Goal: Task Accomplishment & Management: Use online tool/utility

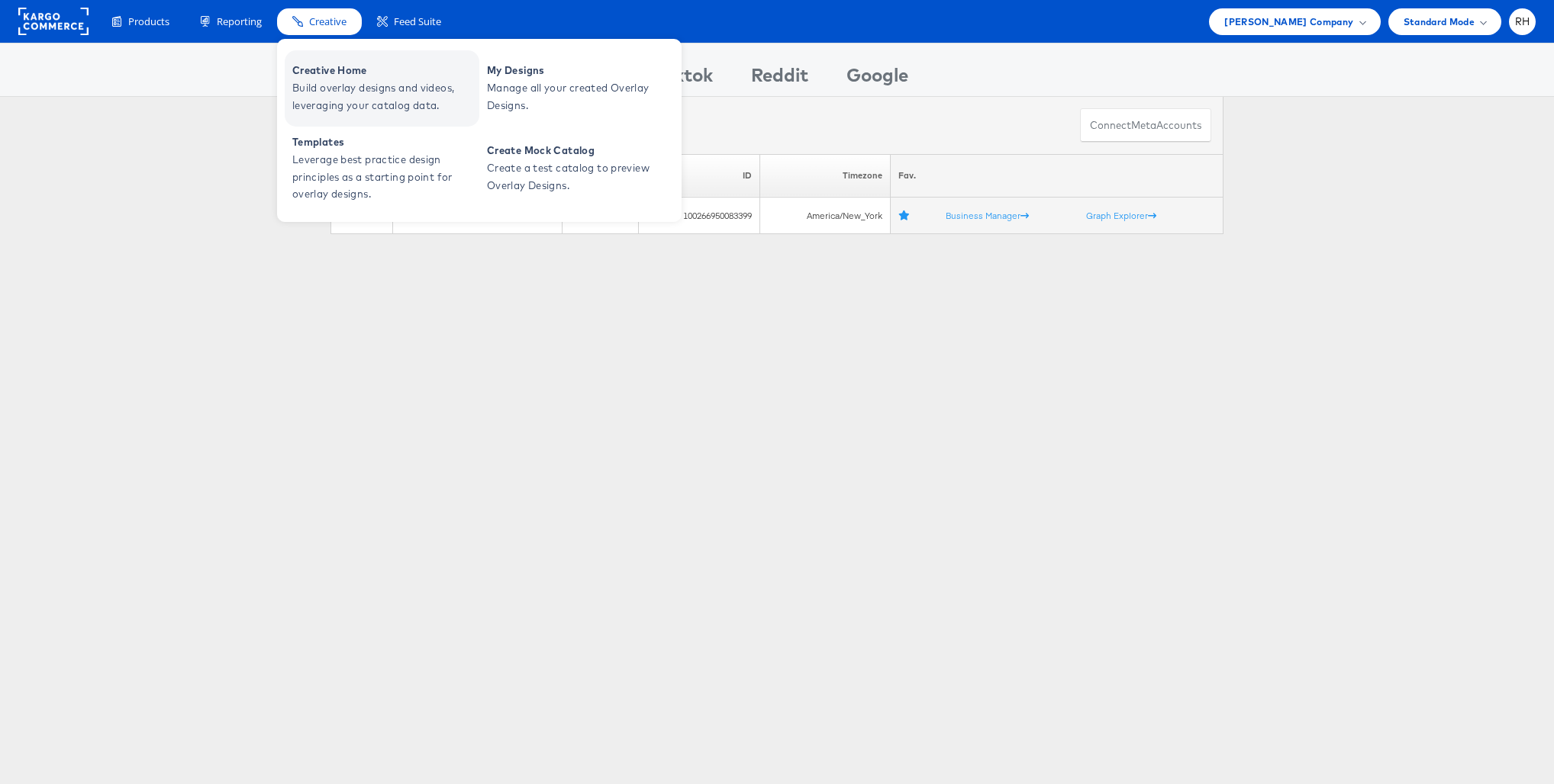
click at [314, 73] on span "Creative Home" at bounding box center [384, 70] width 184 height 17
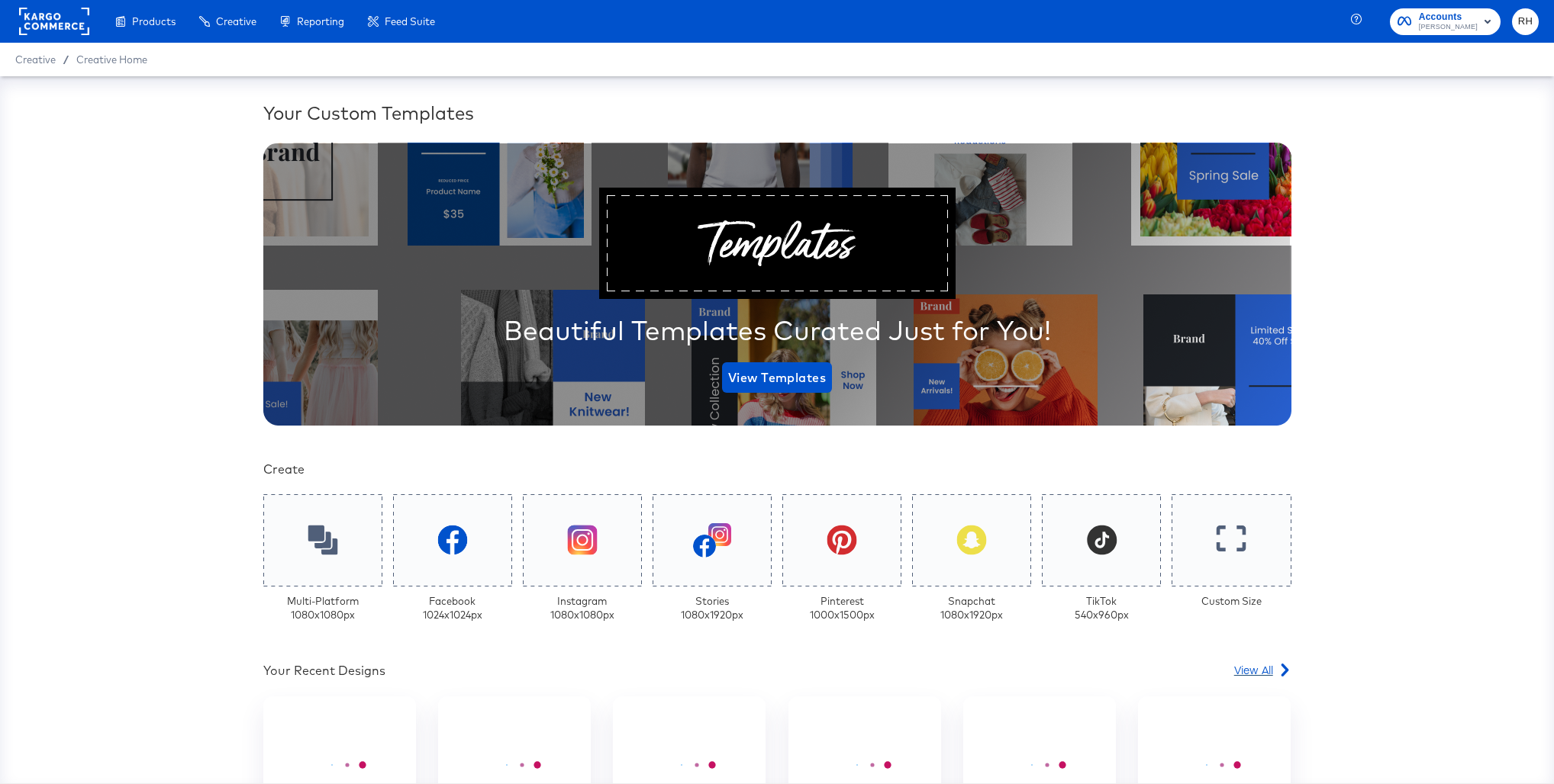
click at [1258, 664] on span "View All" at bounding box center [1253, 669] width 39 height 15
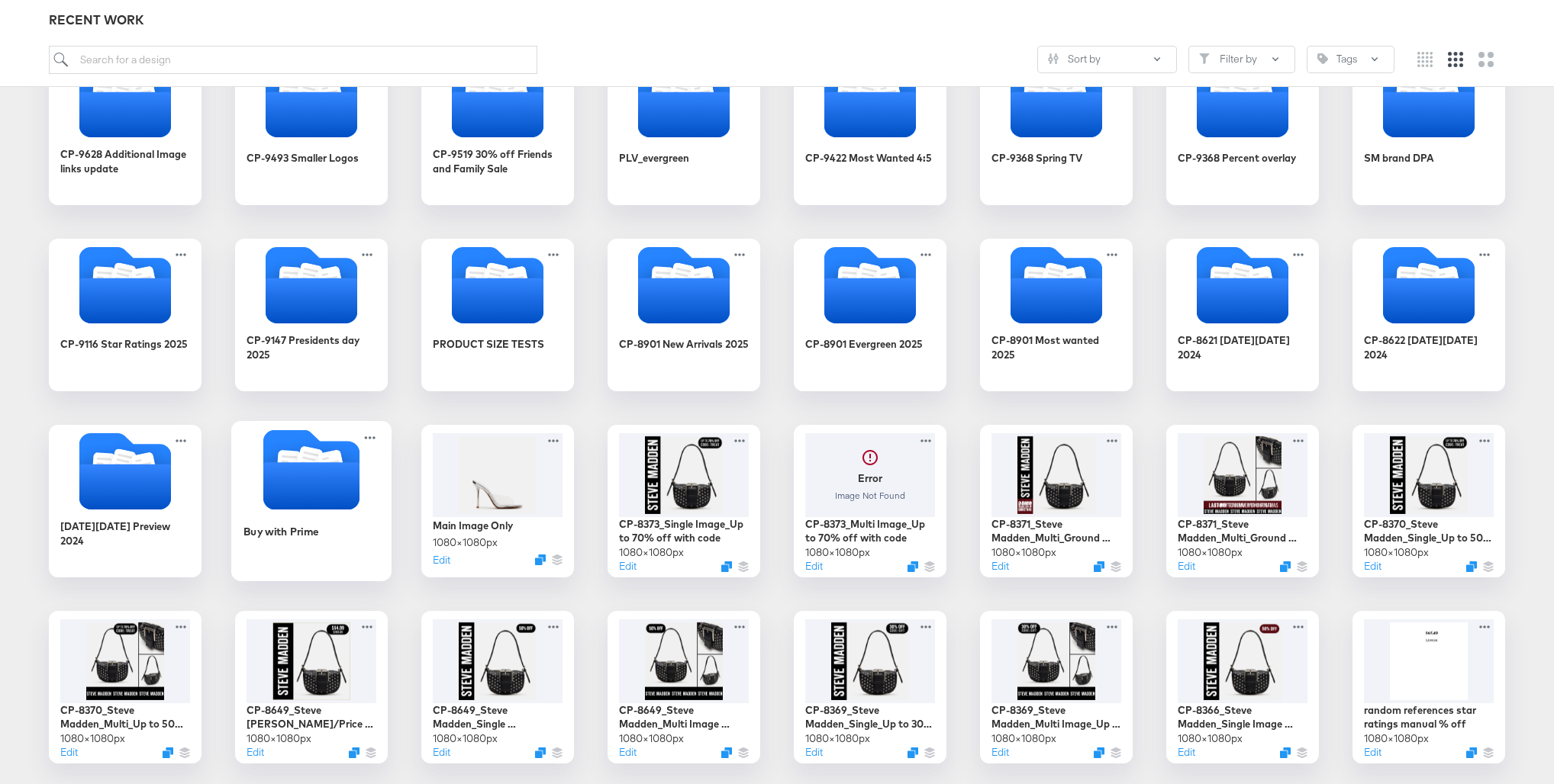
scroll to position [652, 0]
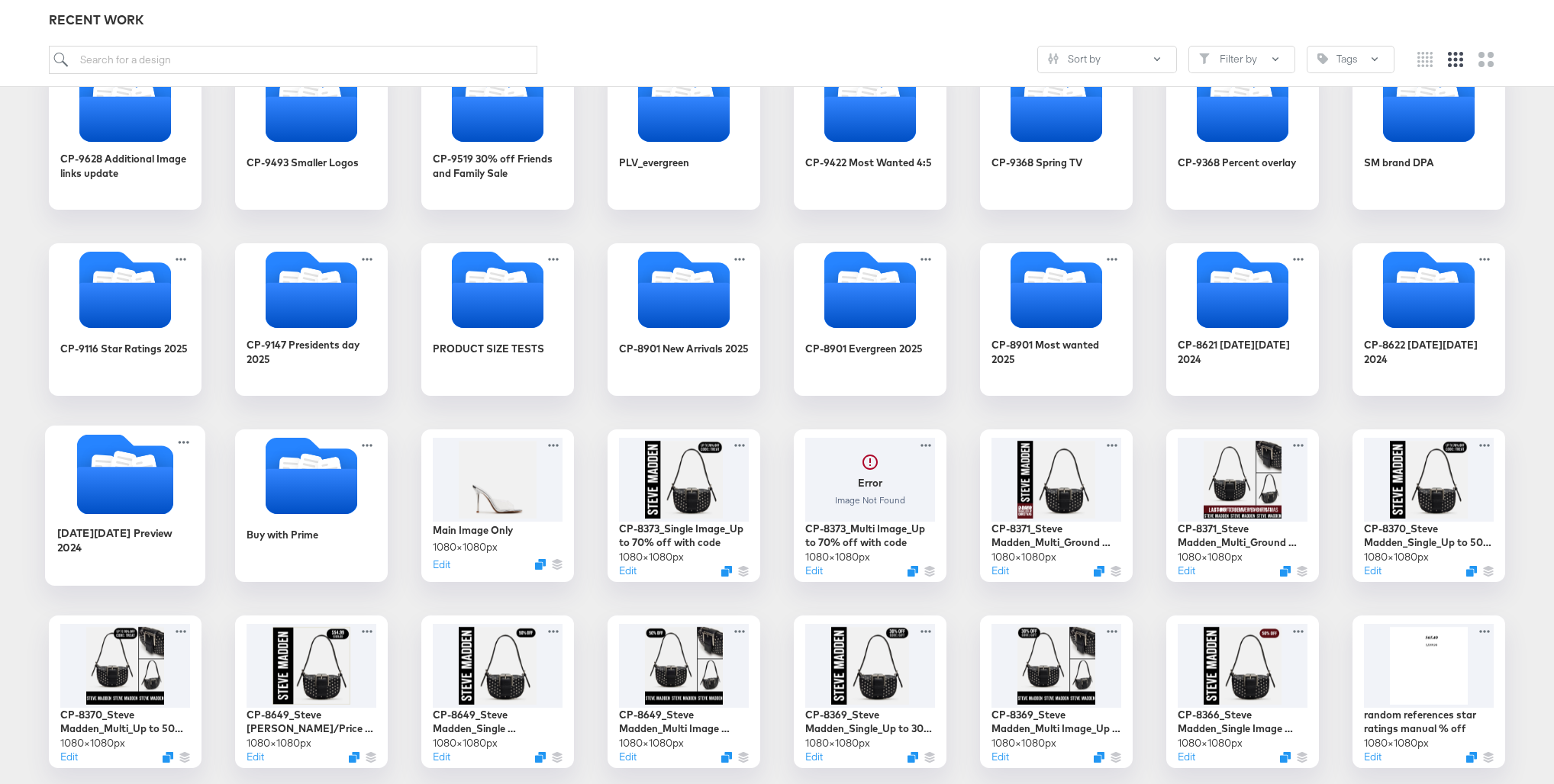
click at [136, 497] on icon "Folder" at bounding box center [125, 490] width 96 height 47
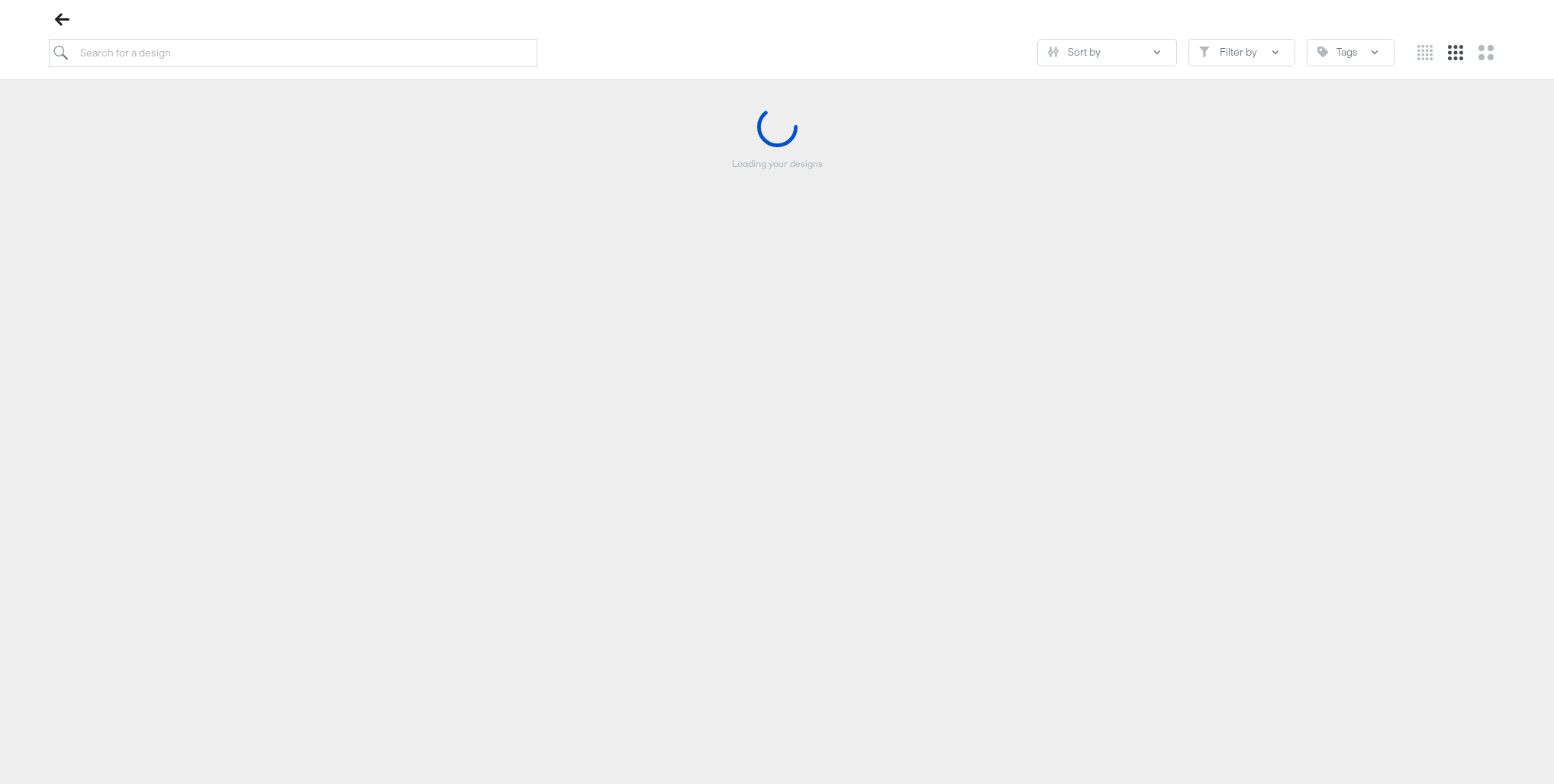
scroll to position [174, 0]
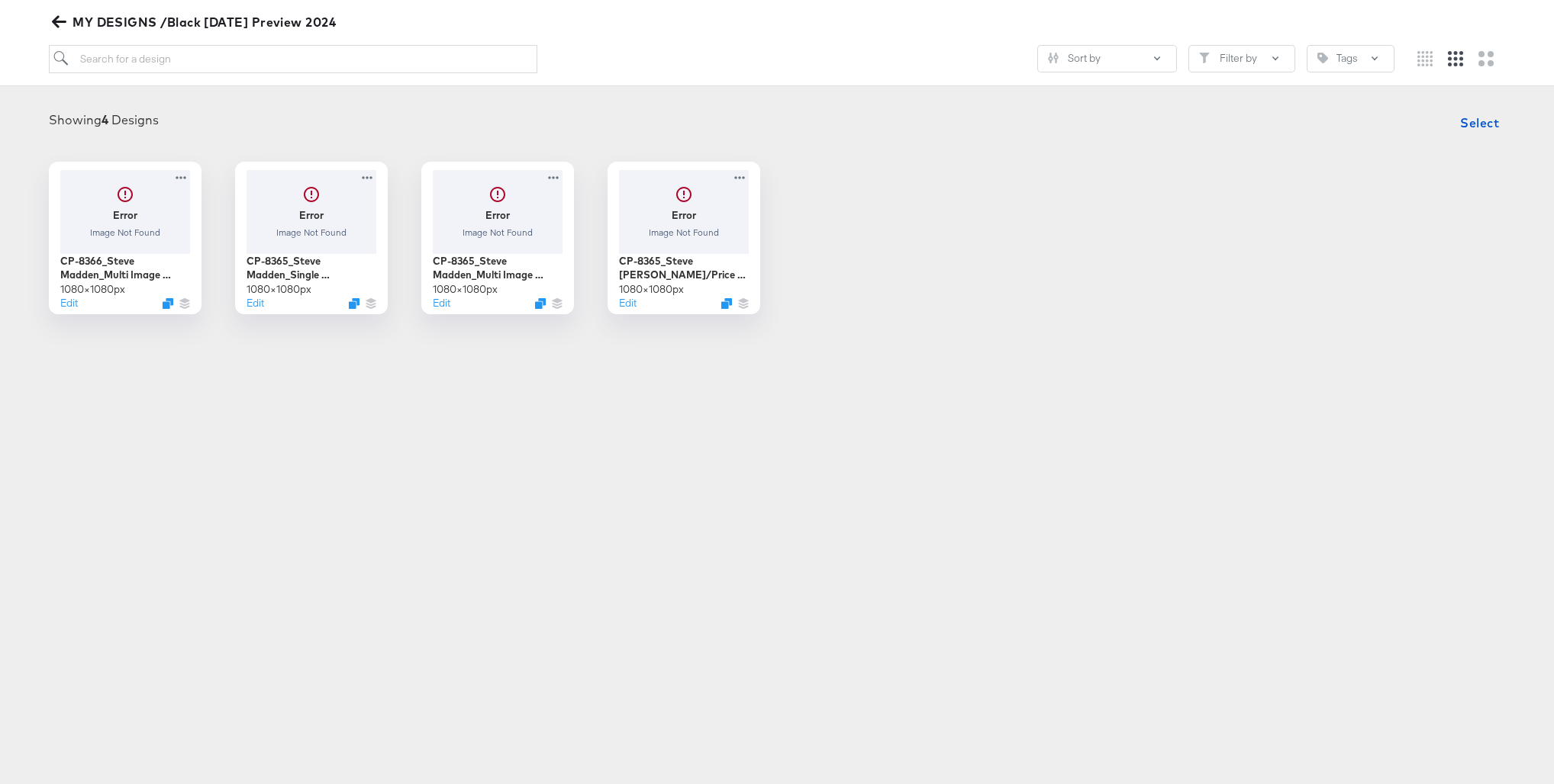
click at [56, 31] on span "MY DESIGNS /Black Friday Preview 2024" at bounding box center [195, 22] width 281 height 21
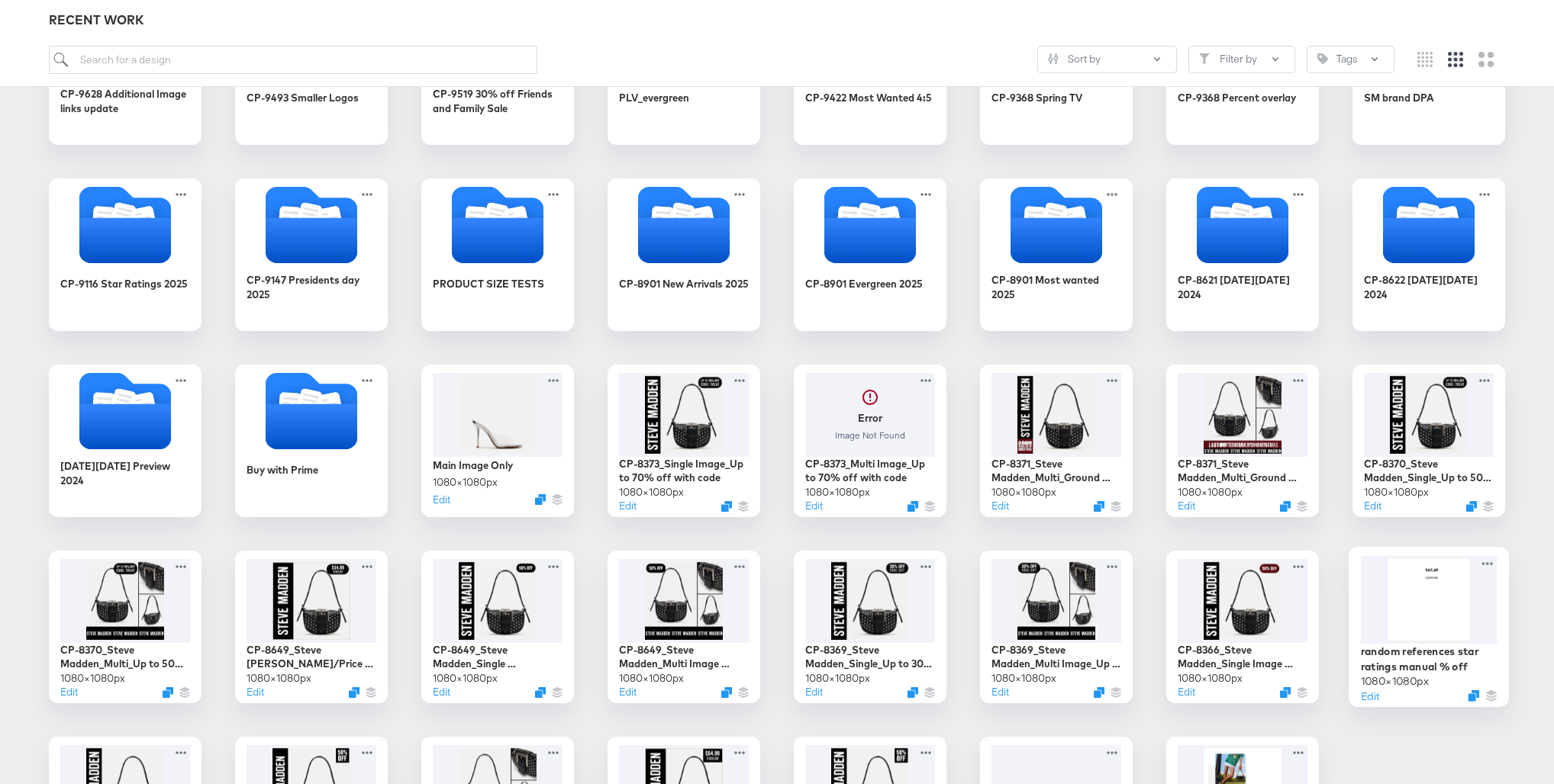
scroll to position [685, 0]
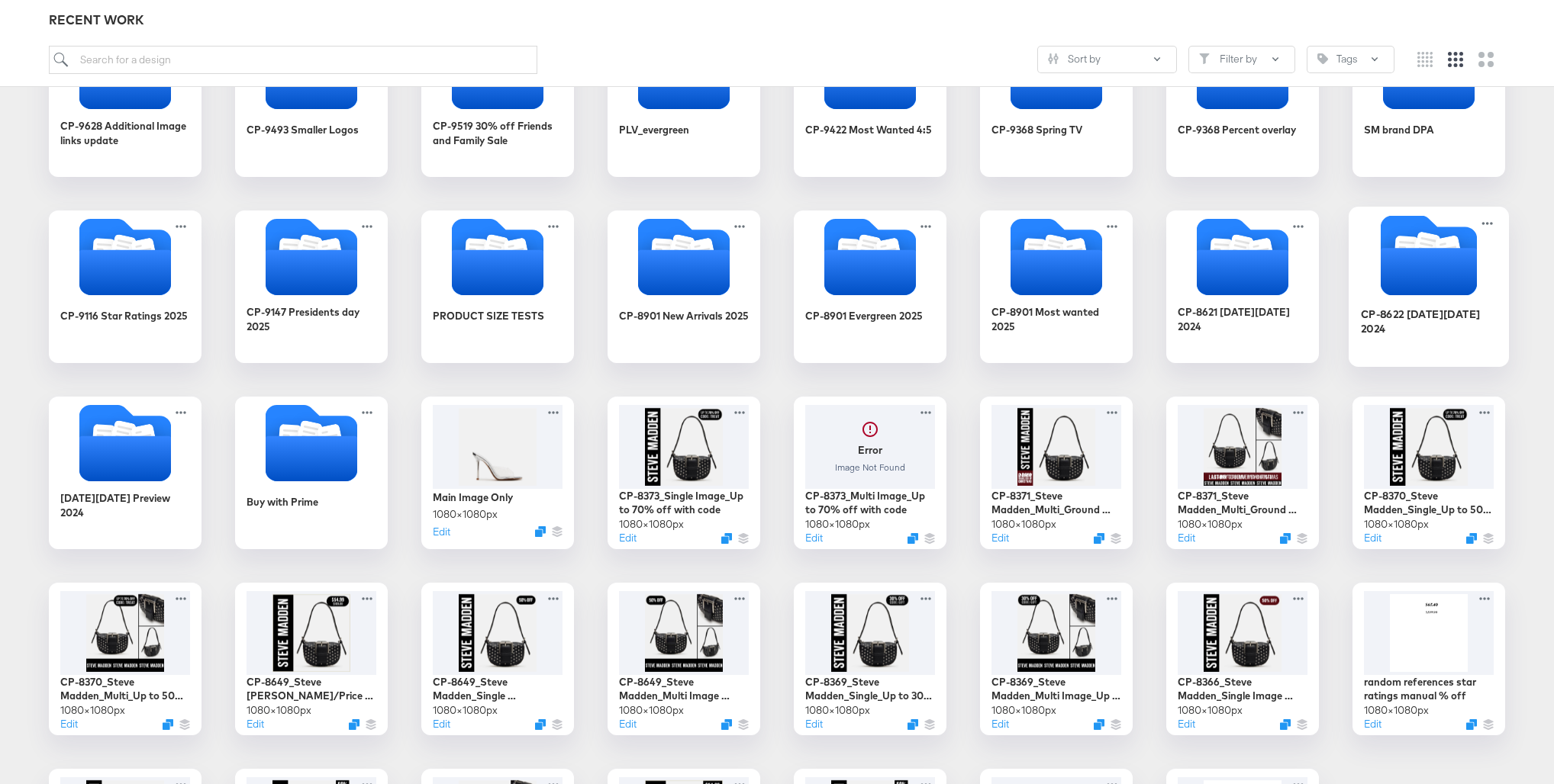
click at [1418, 280] on icon "Folder" at bounding box center [1428, 271] width 96 height 47
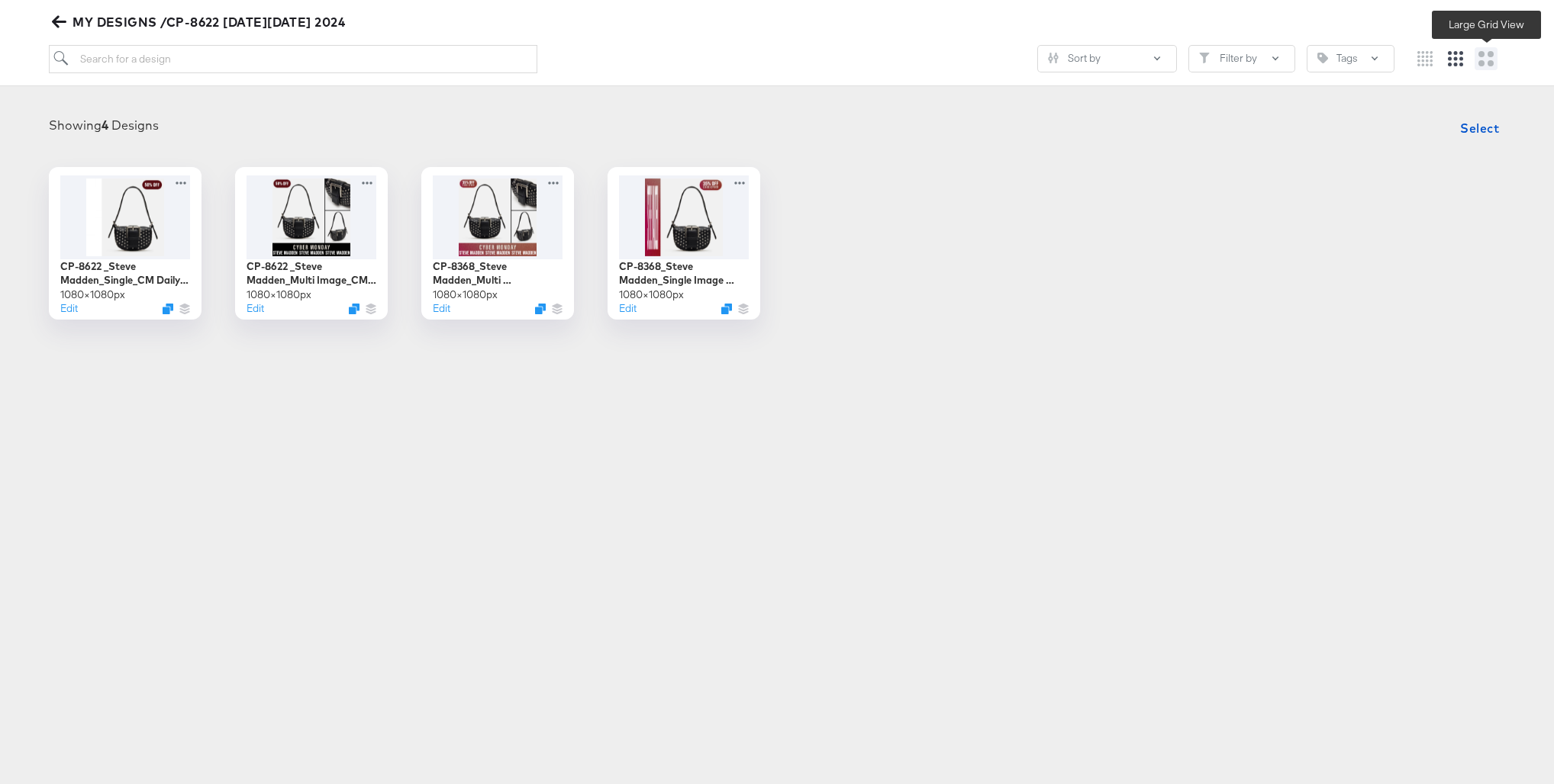
click at [1490, 55] on icon "Large grid" at bounding box center [1485, 59] width 15 height 15
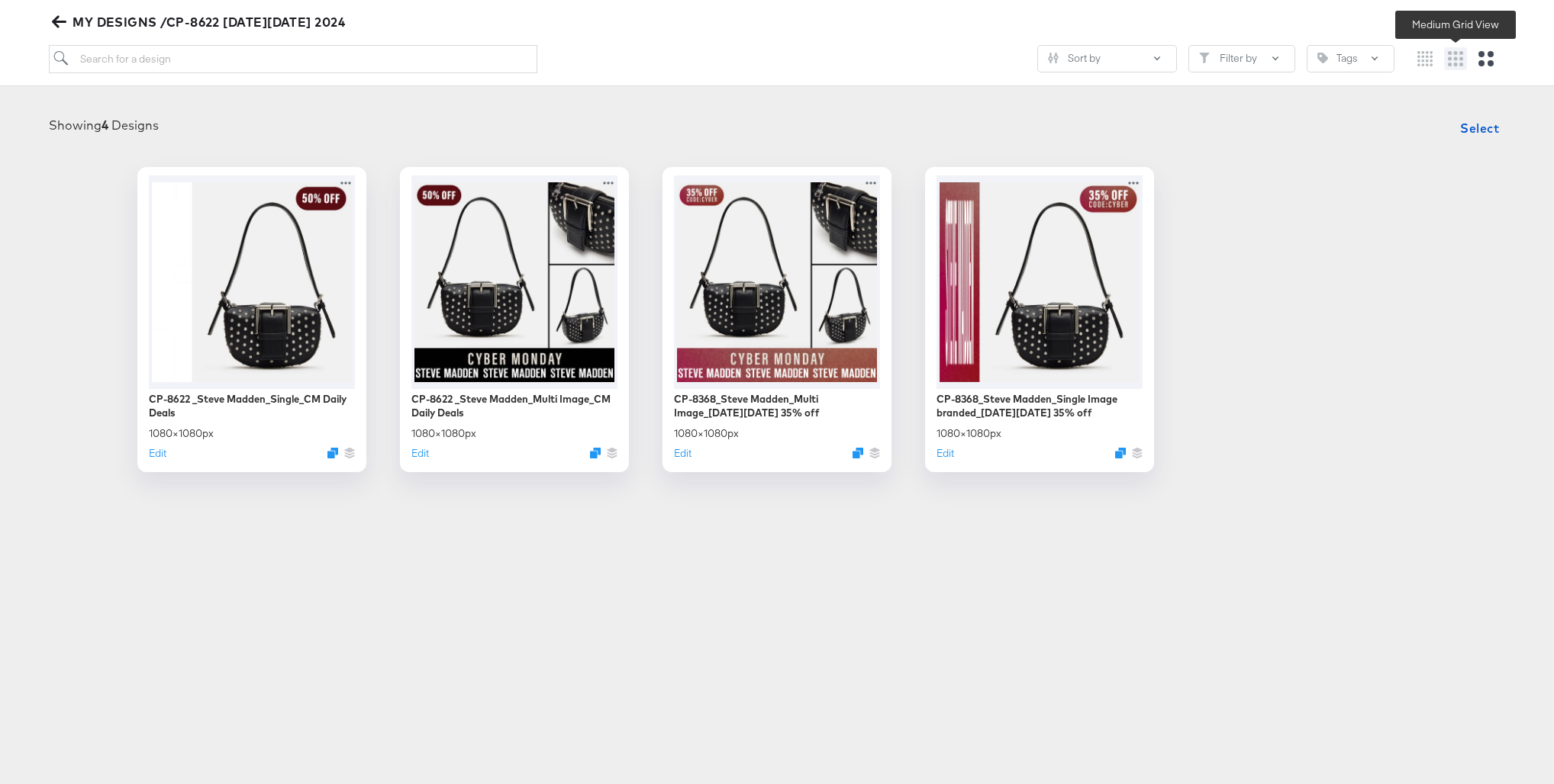
click at [1458, 59] on icon "Medium grid" at bounding box center [1455, 59] width 15 height 15
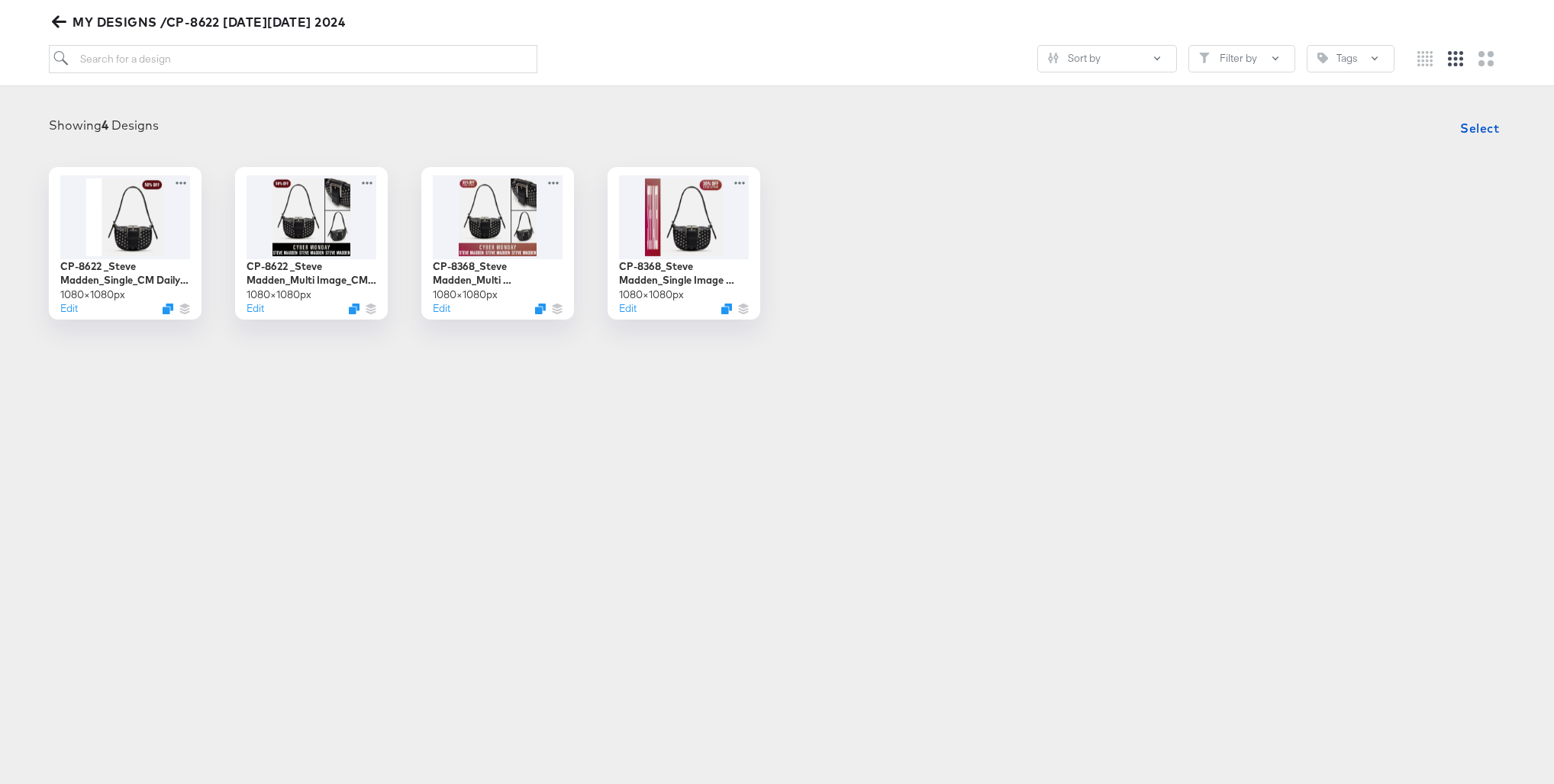
click at [64, 23] on icon "button" at bounding box center [60, 22] width 15 height 15
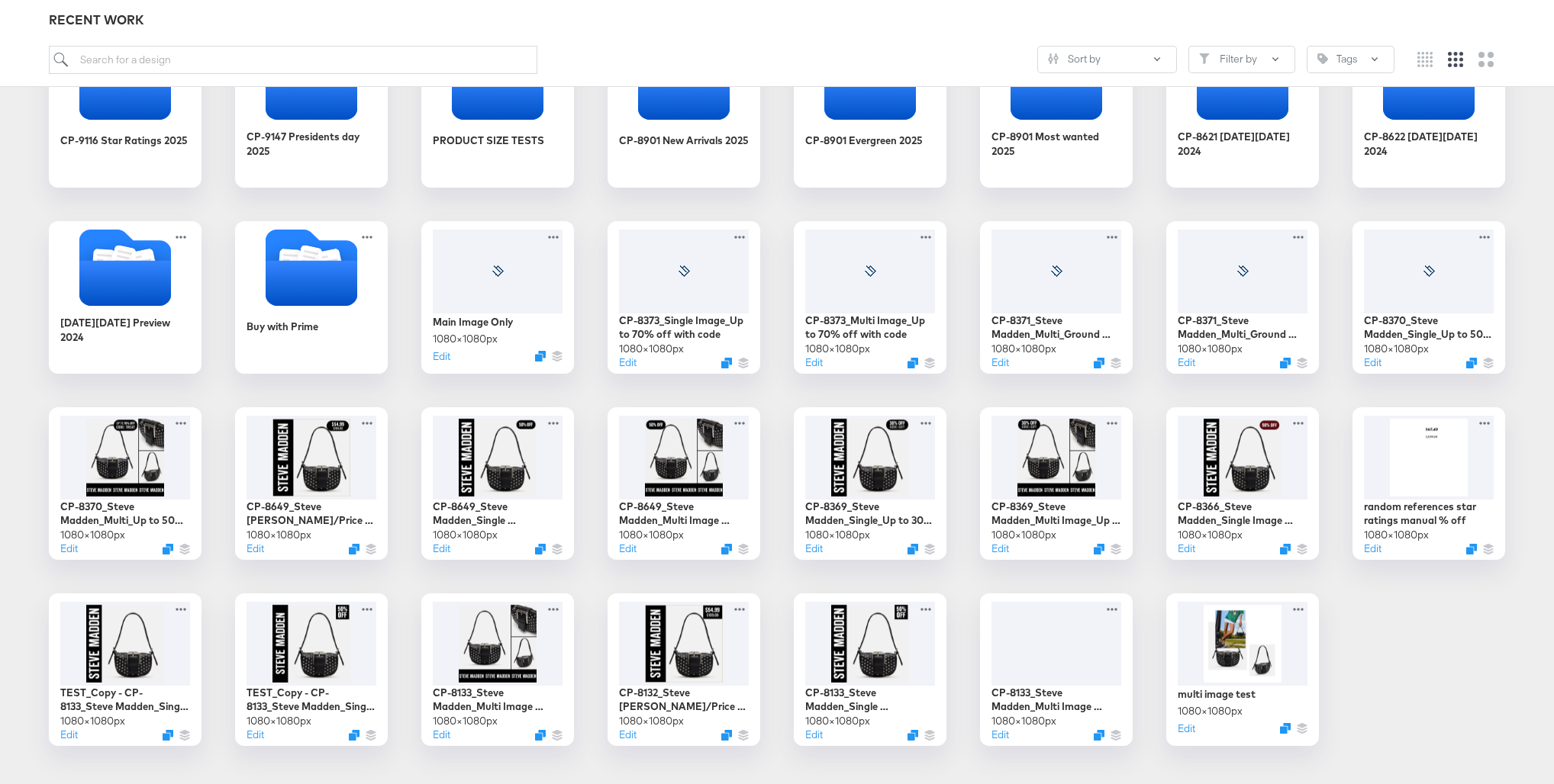
scroll to position [858, 0]
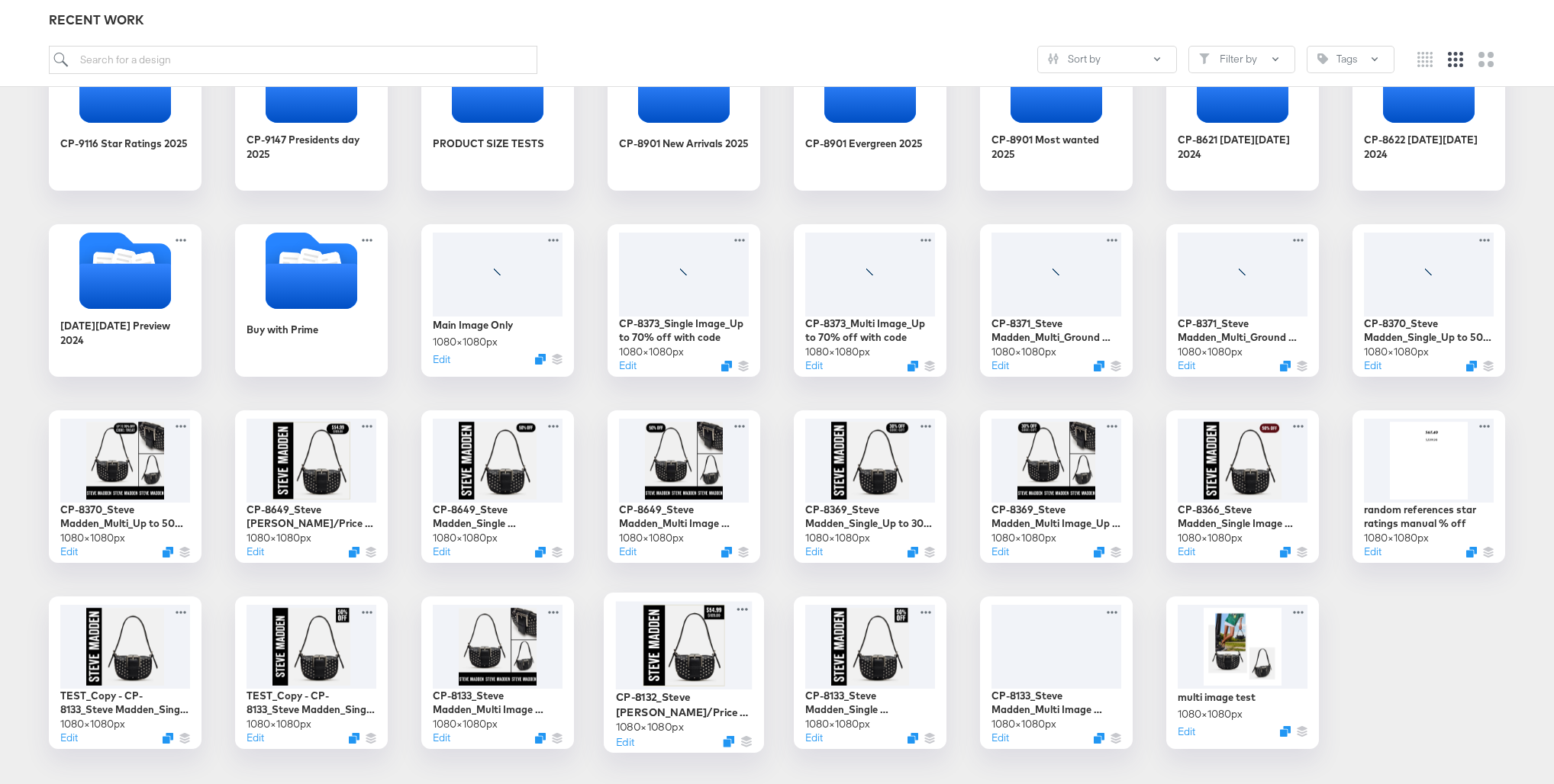
click at [701, 648] on div at bounding box center [684, 645] width 136 height 88
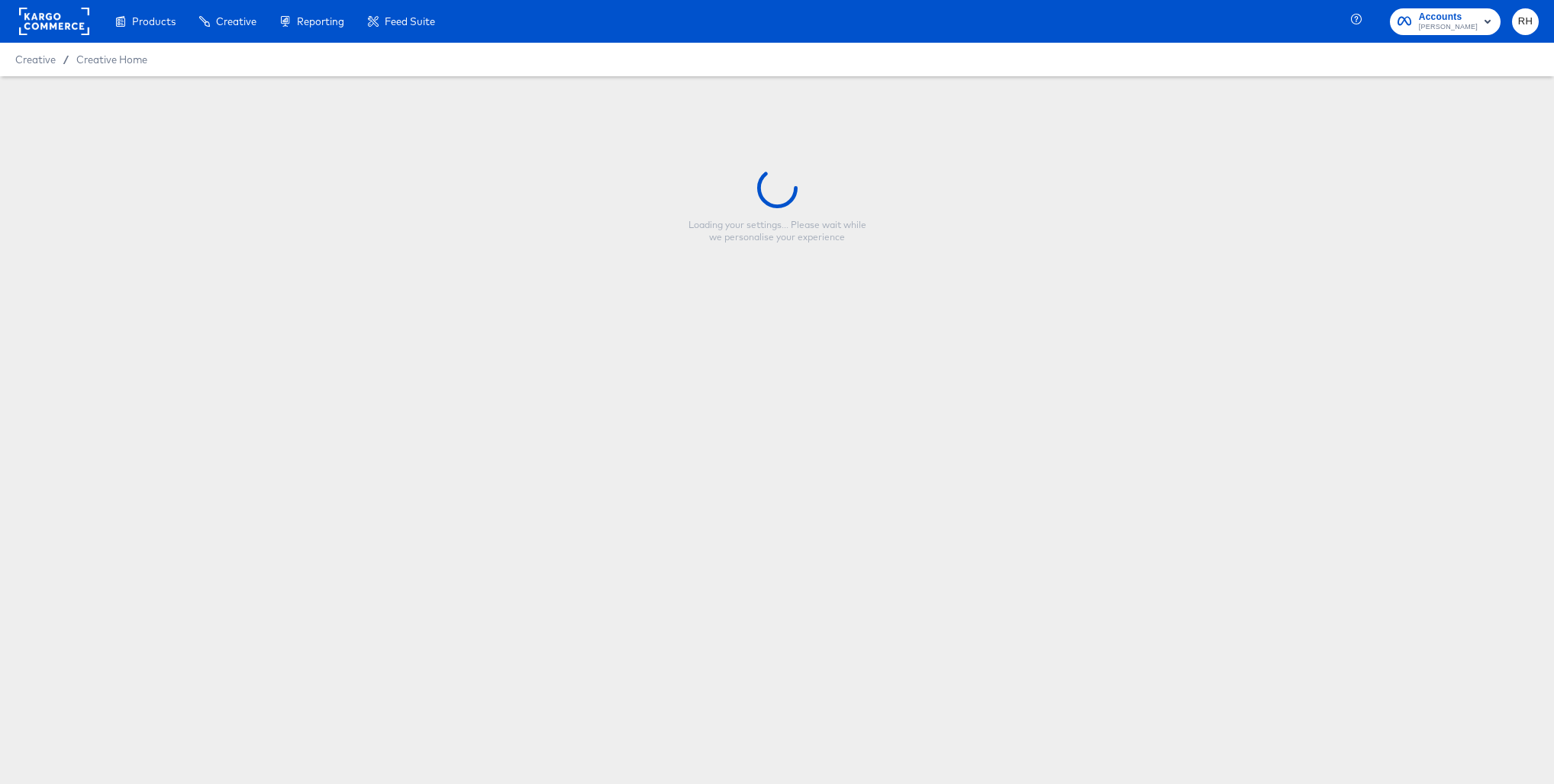
type input "CP-8132_Steve Madden - Price/Price Strike"
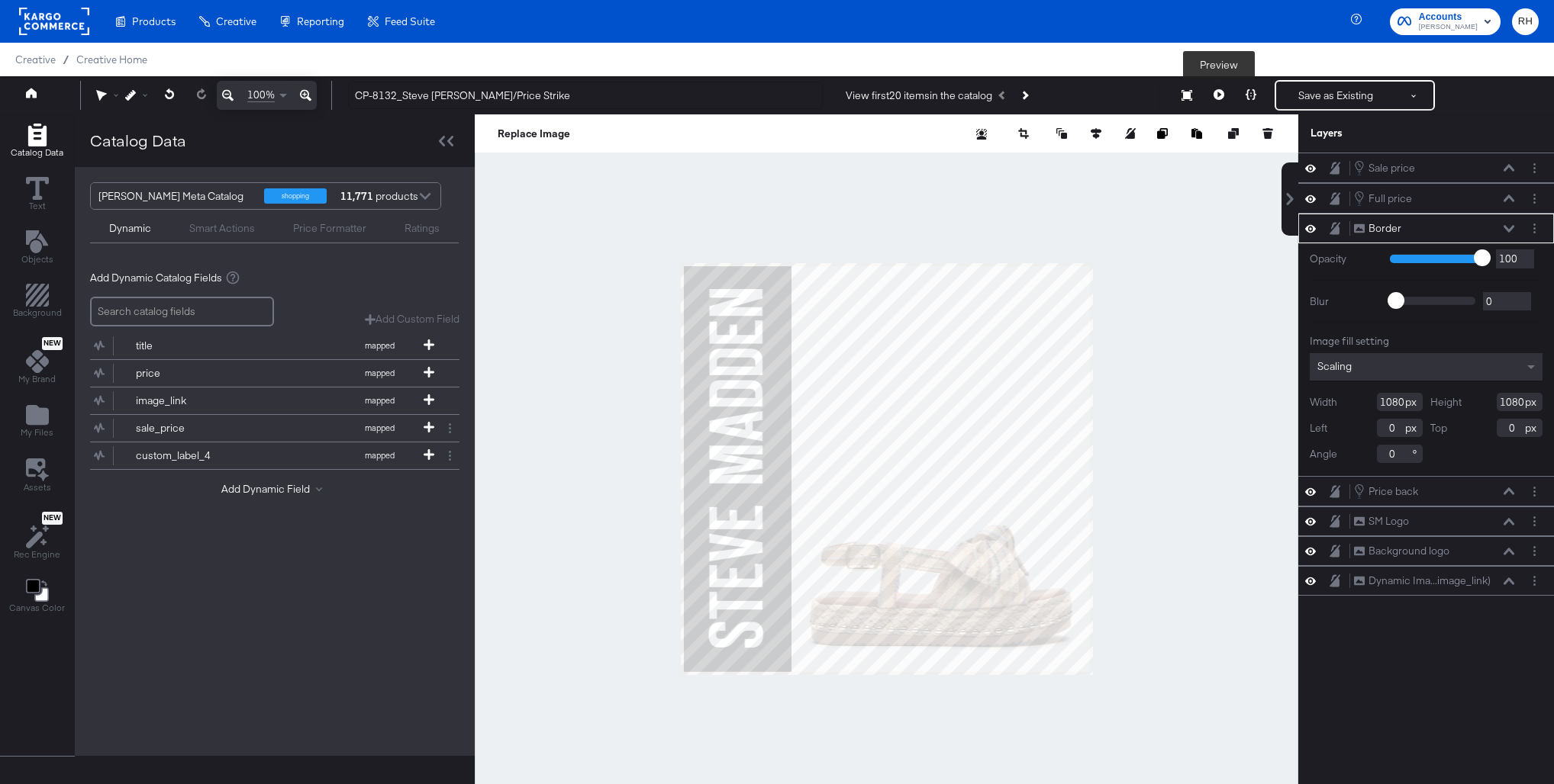
click at [1222, 95] on icon at bounding box center [1218, 94] width 11 height 11
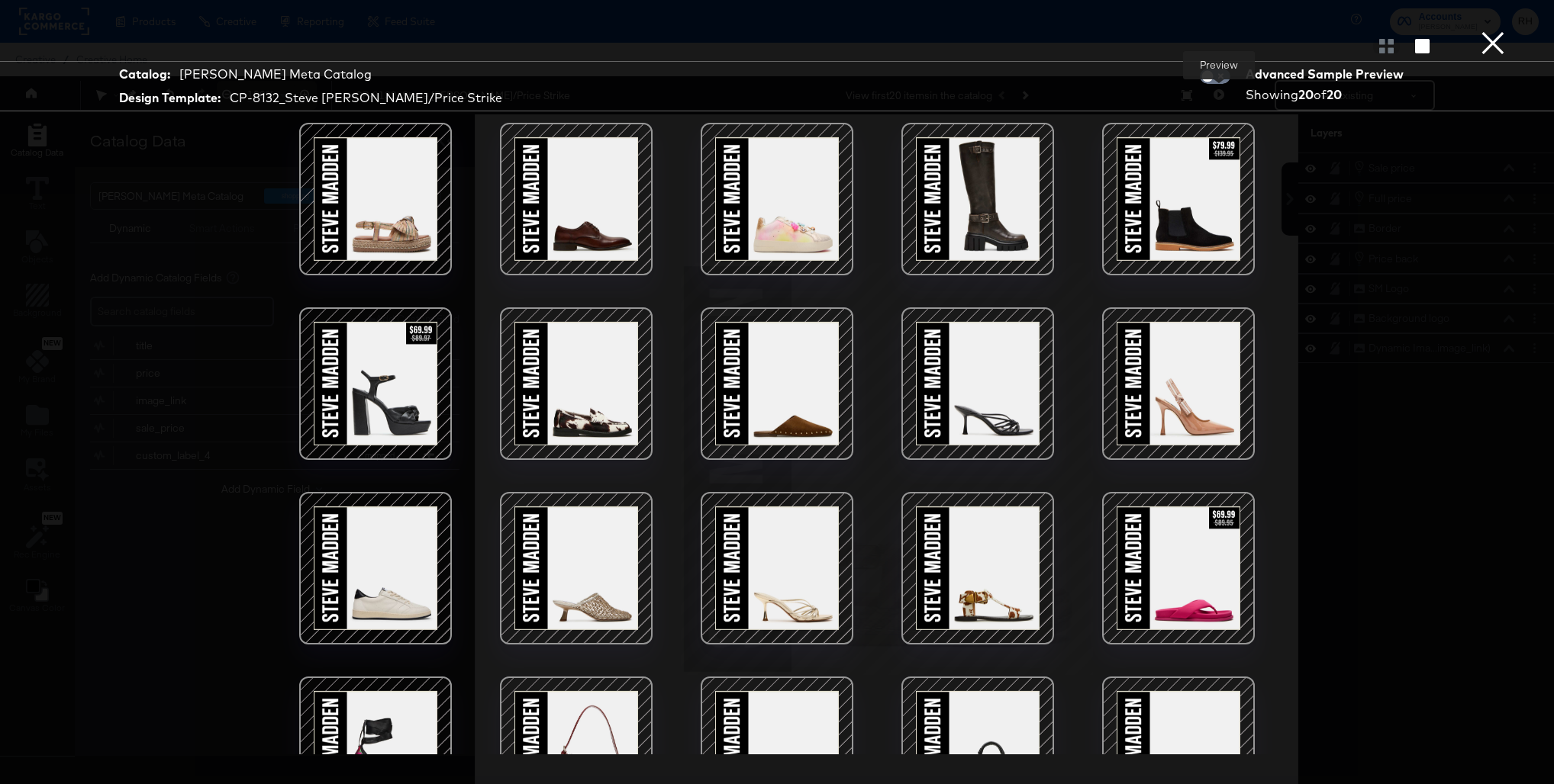
scroll to position [74, 0]
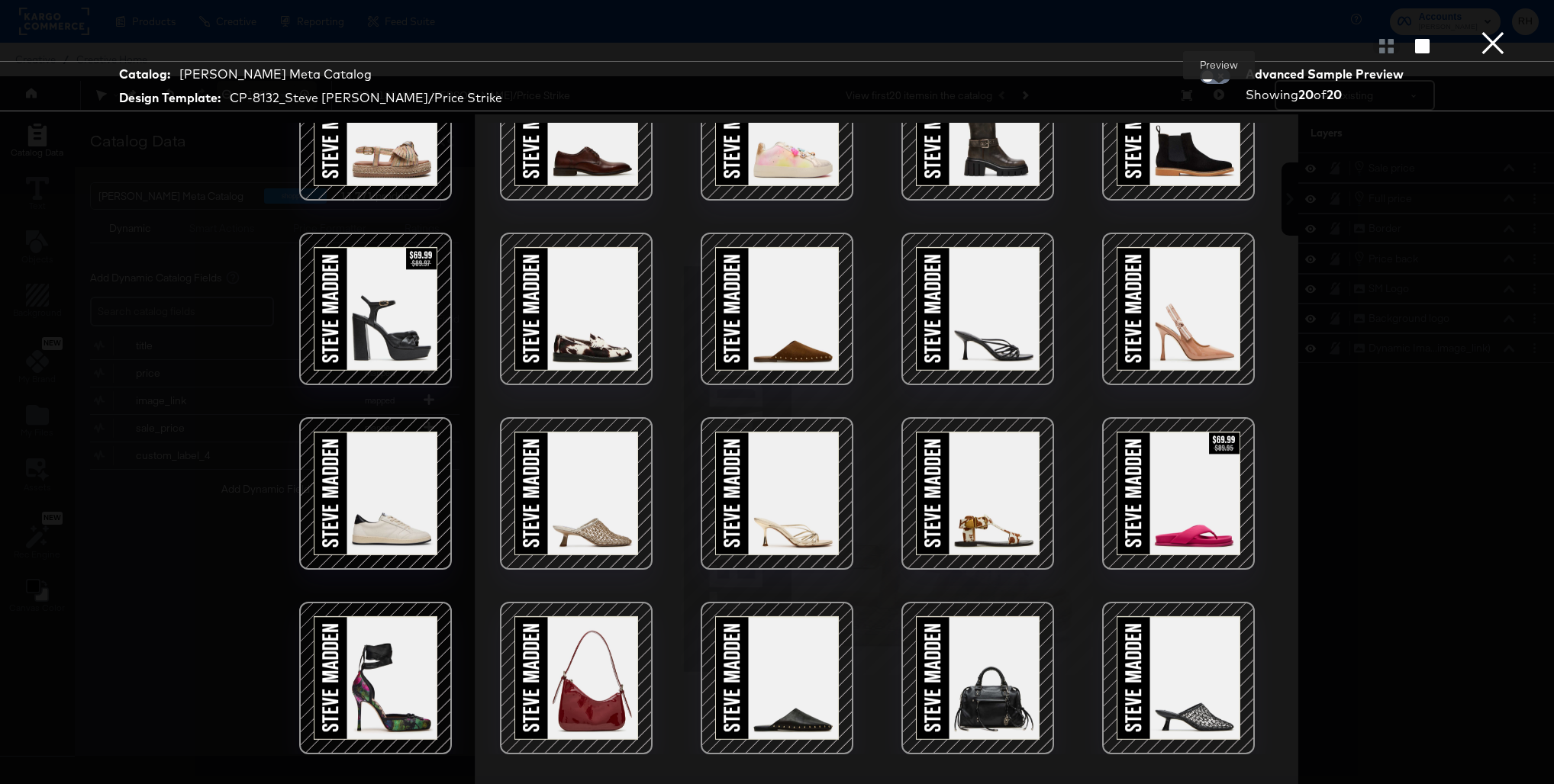
click at [1170, 497] on div at bounding box center [1178, 493] width 130 height 130
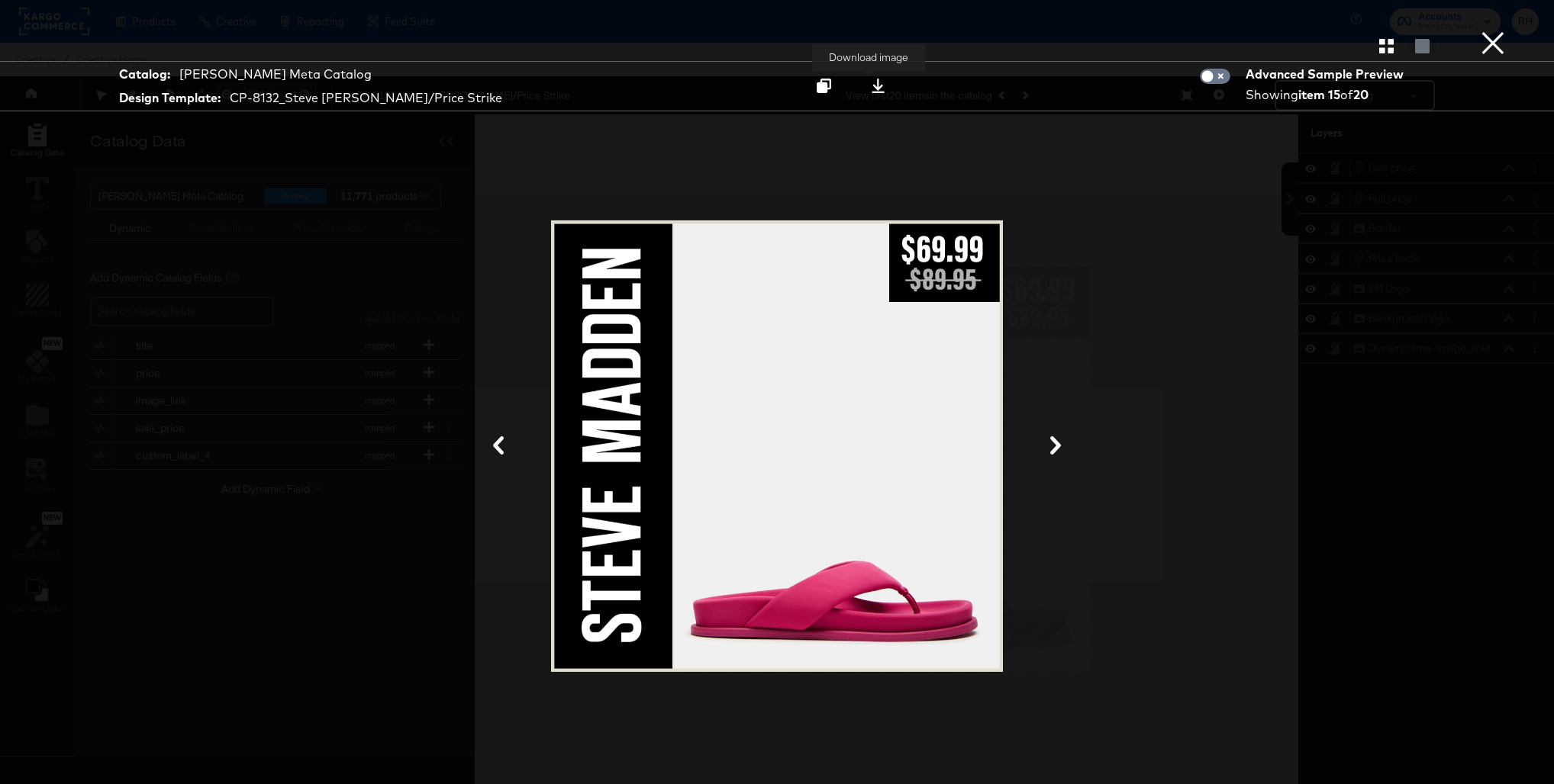
click at [870, 84] on icon at bounding box center [878, 86] width 15 height 15
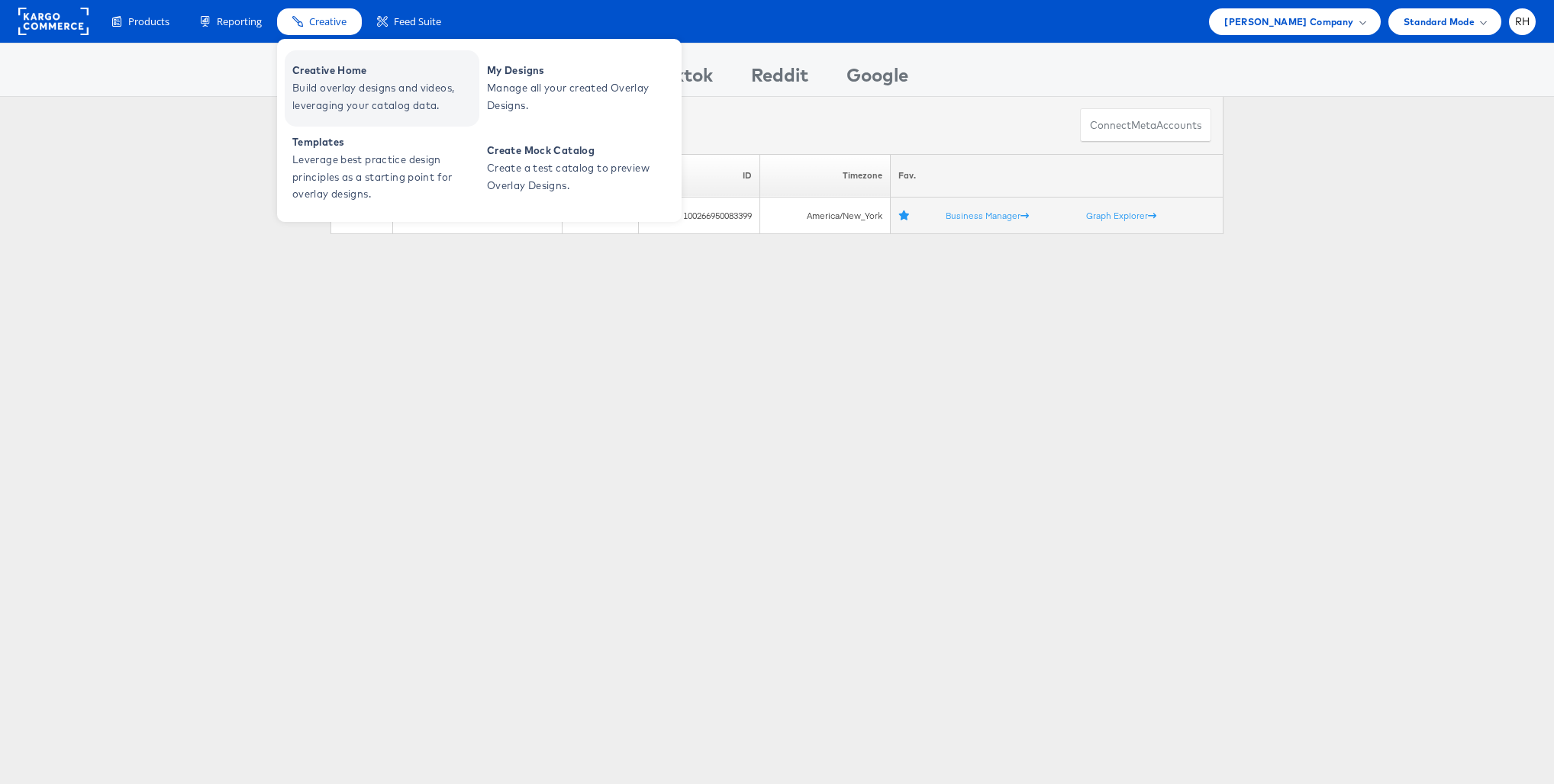
click at [341, 76] on span "Creative Home" at bounding box center [384, 70] width 184 height 17
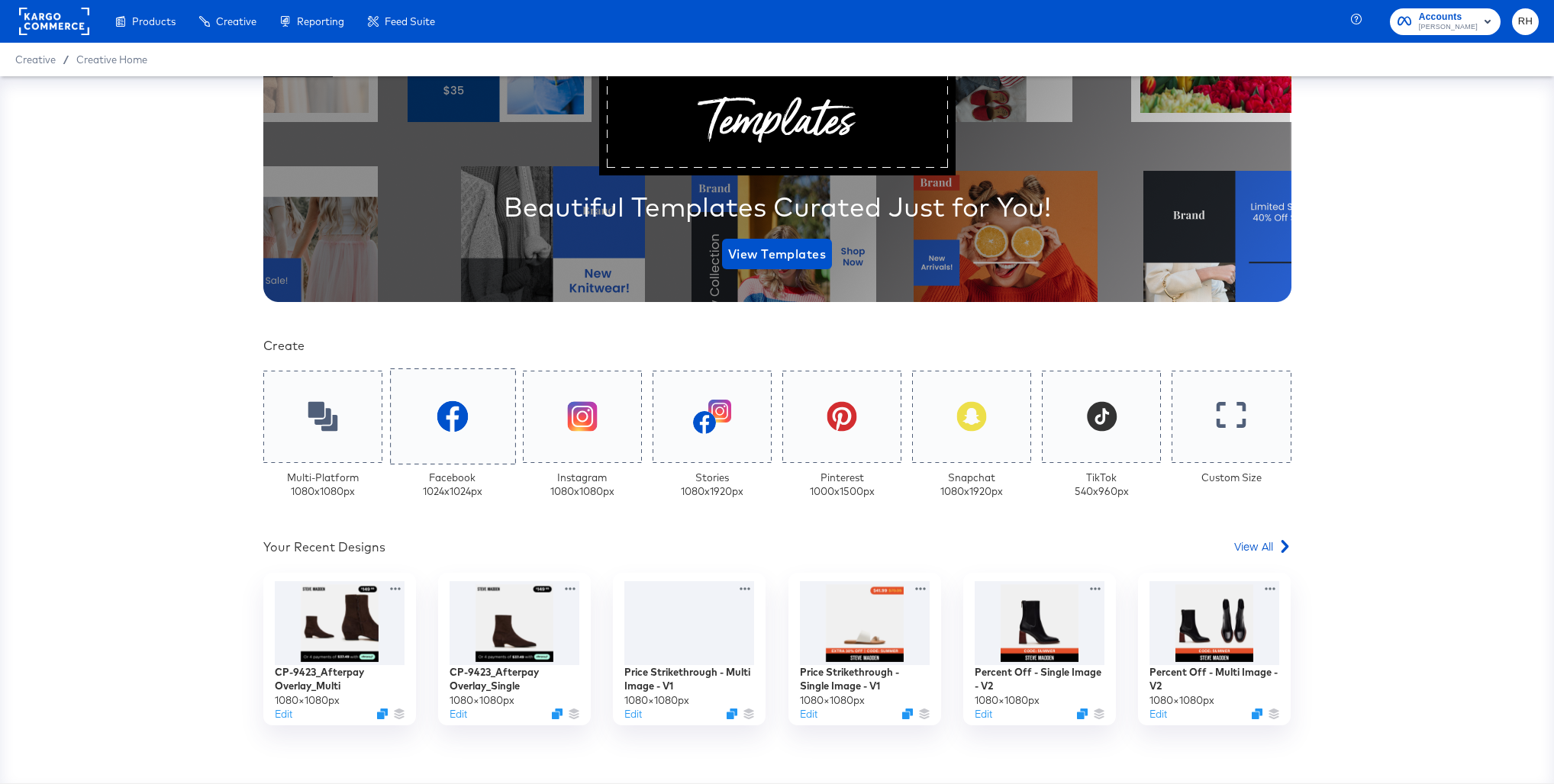
scroll to position [257, 0]
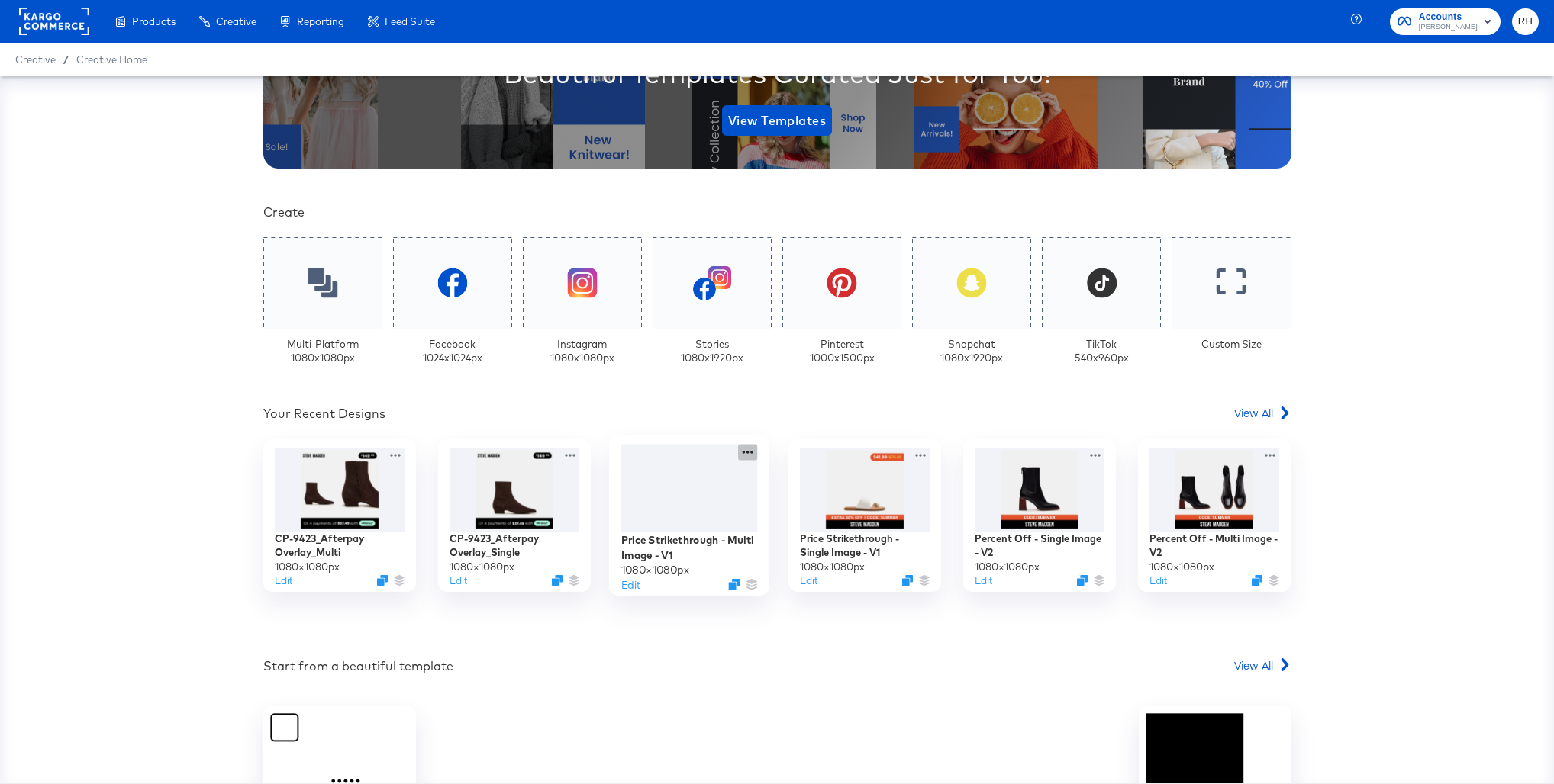
click at [746, 456] on icon at bounding box center [747, 451] width 19 height 16
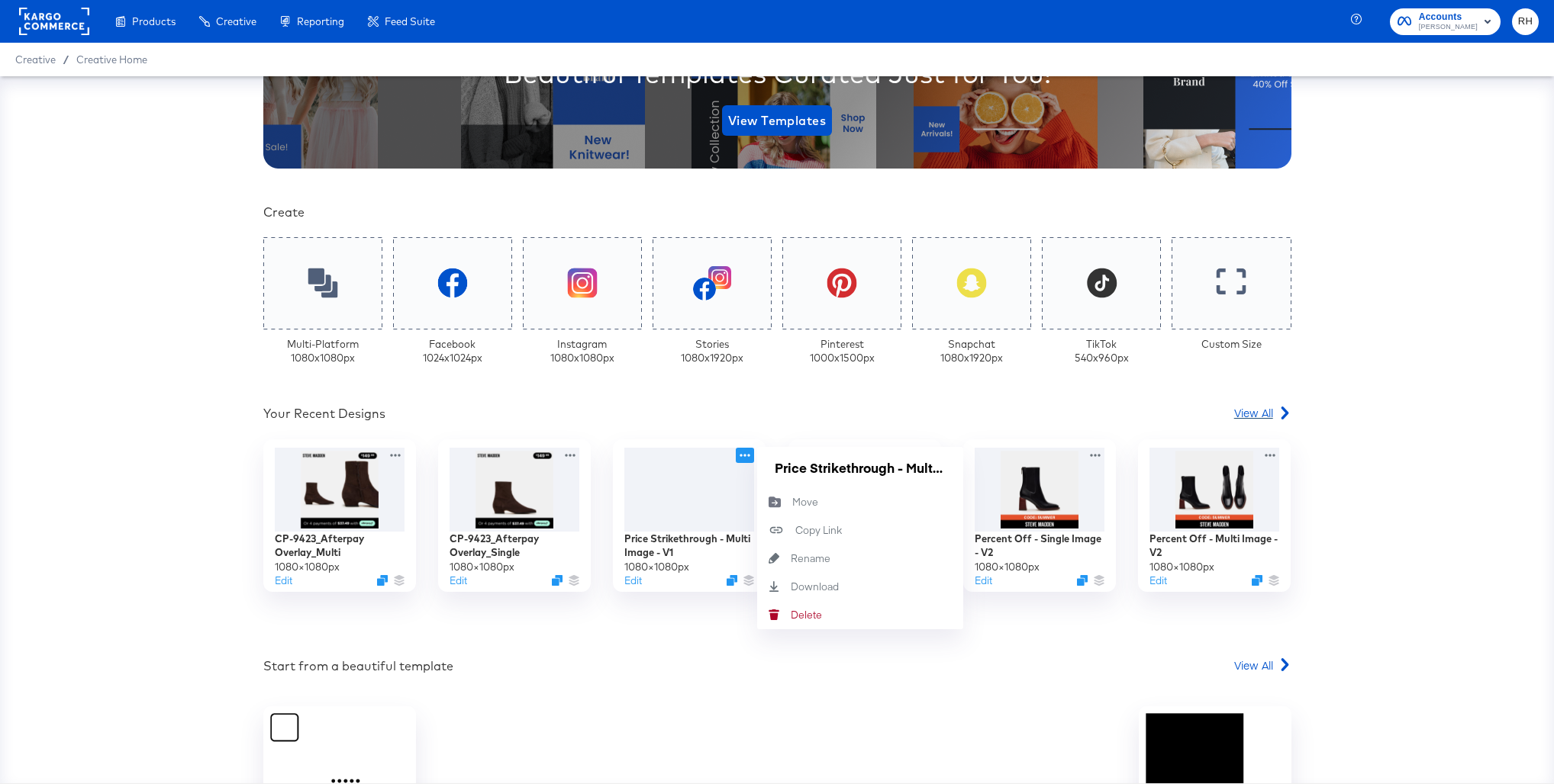
click at [1242, 410] on span "View All" at bounding box center [1253, 412] width 39 height 15
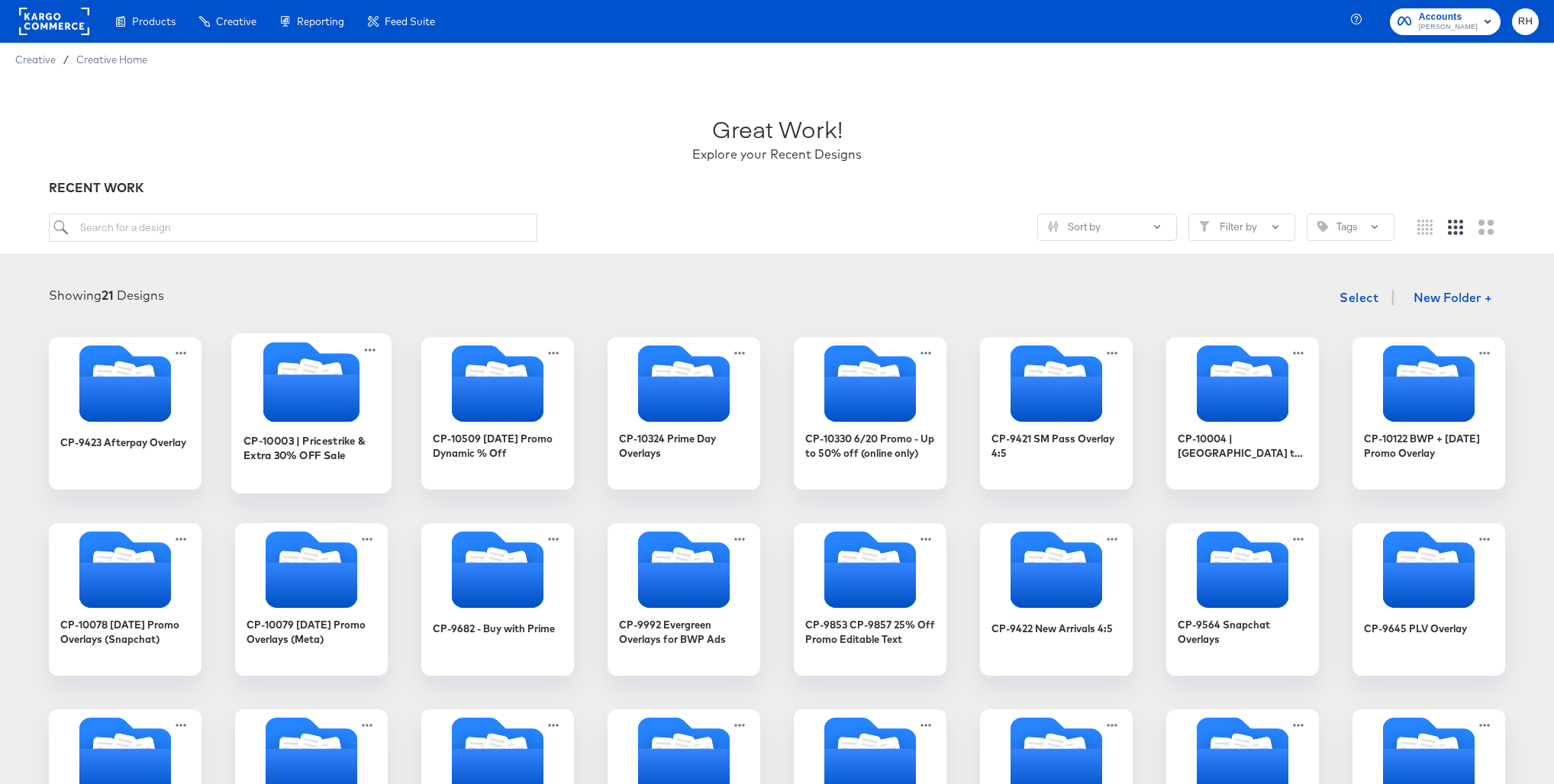
click at [308, 396] on icon "Folder" at bounding box center [312, 397] width 96 height 47
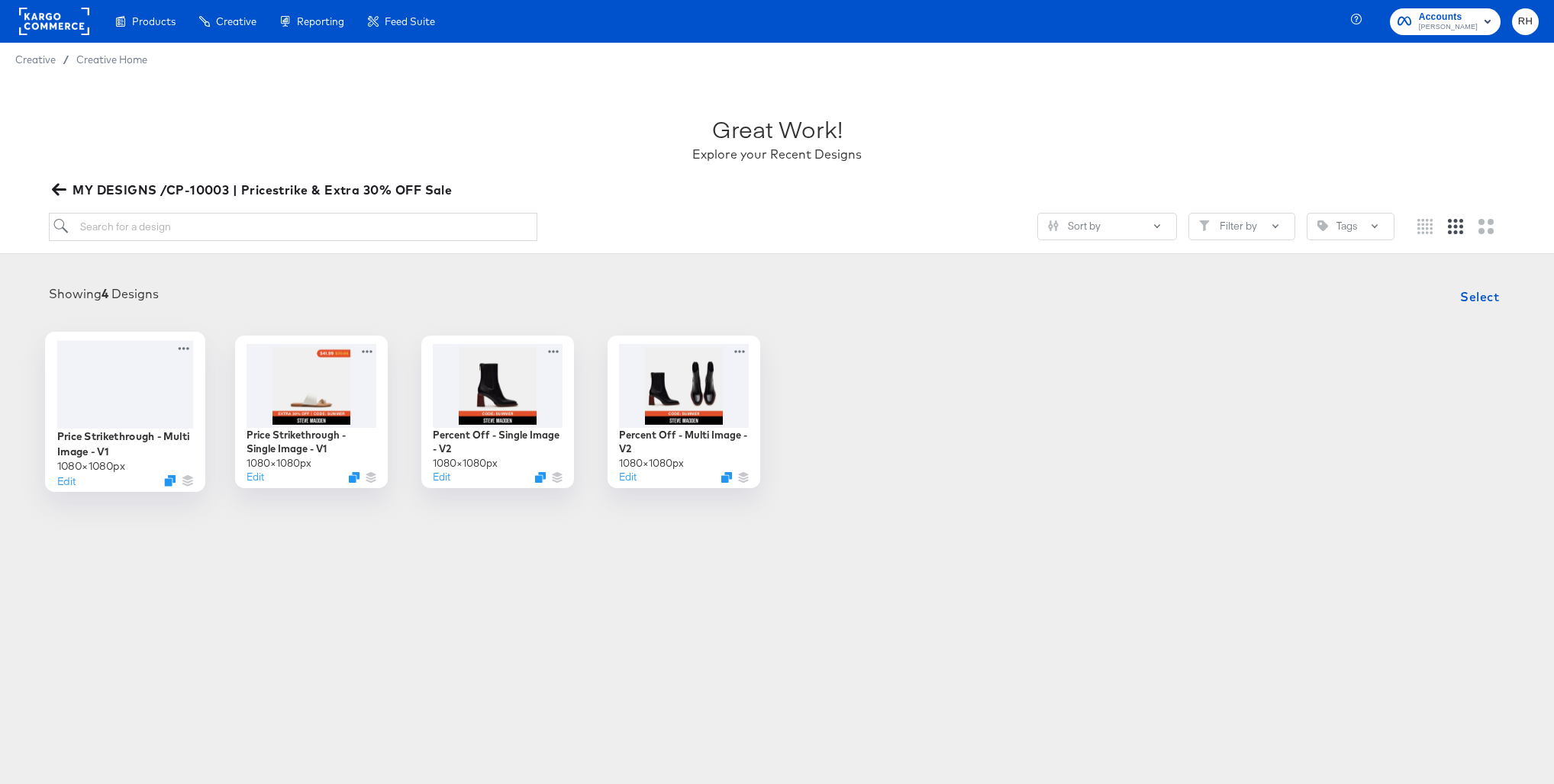
click at [150, 396] on div at bounding box center [125, 384] width 136 height 88
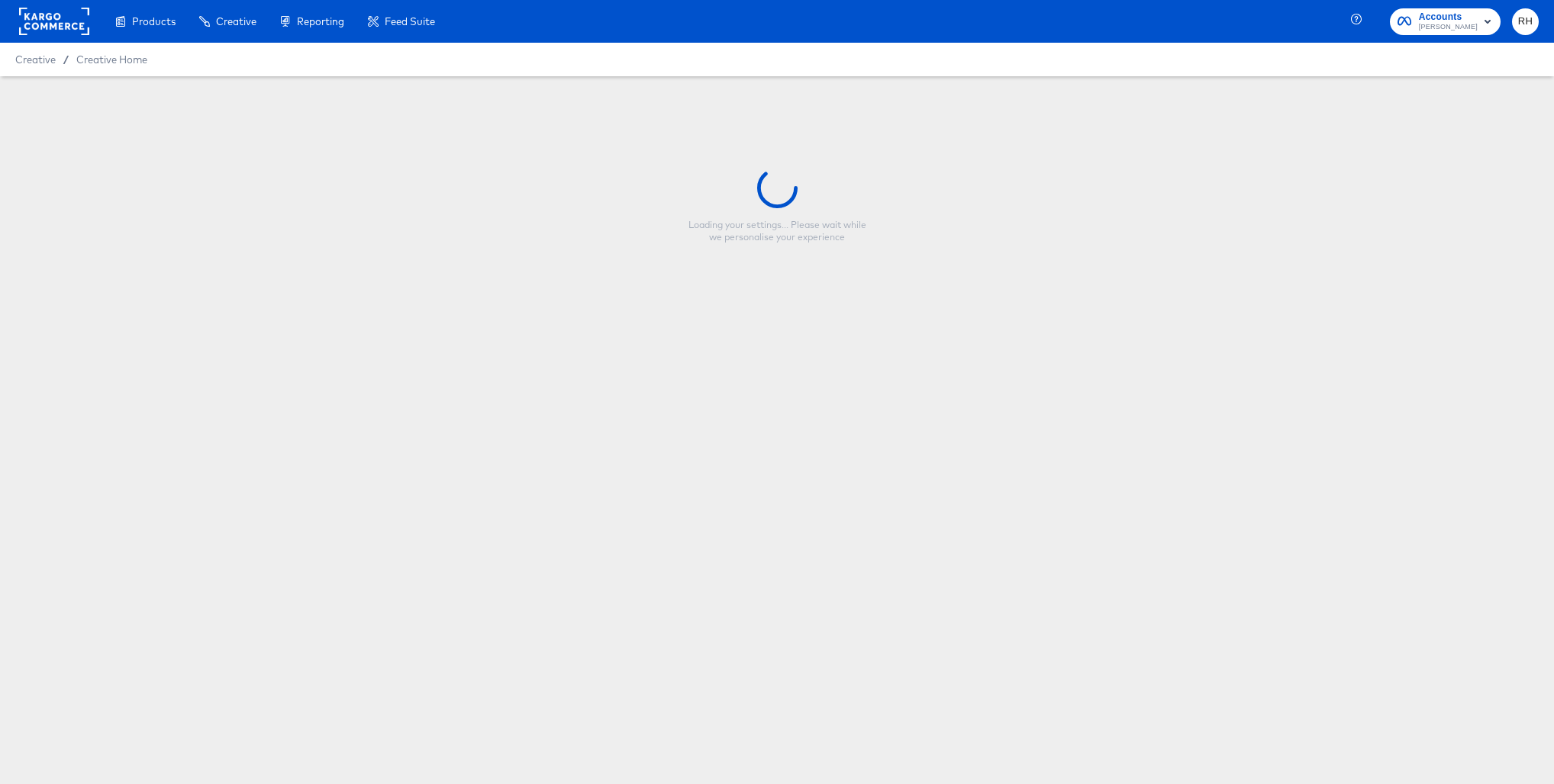
type input "Price Strikethrough - Multi Image - V1"
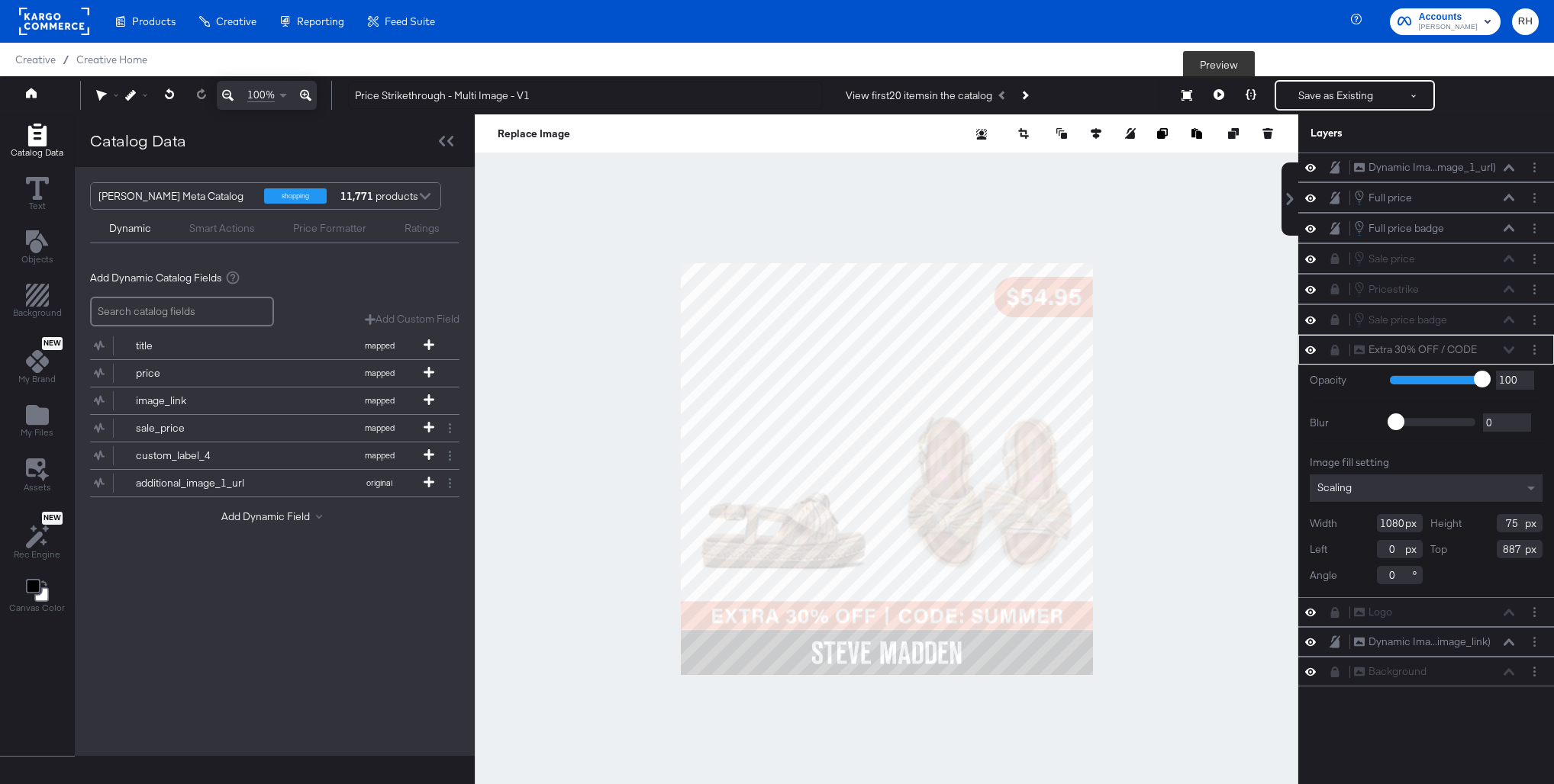
click at [1226, 95] on button at bounding box center [1218, 95] width 32 height 31
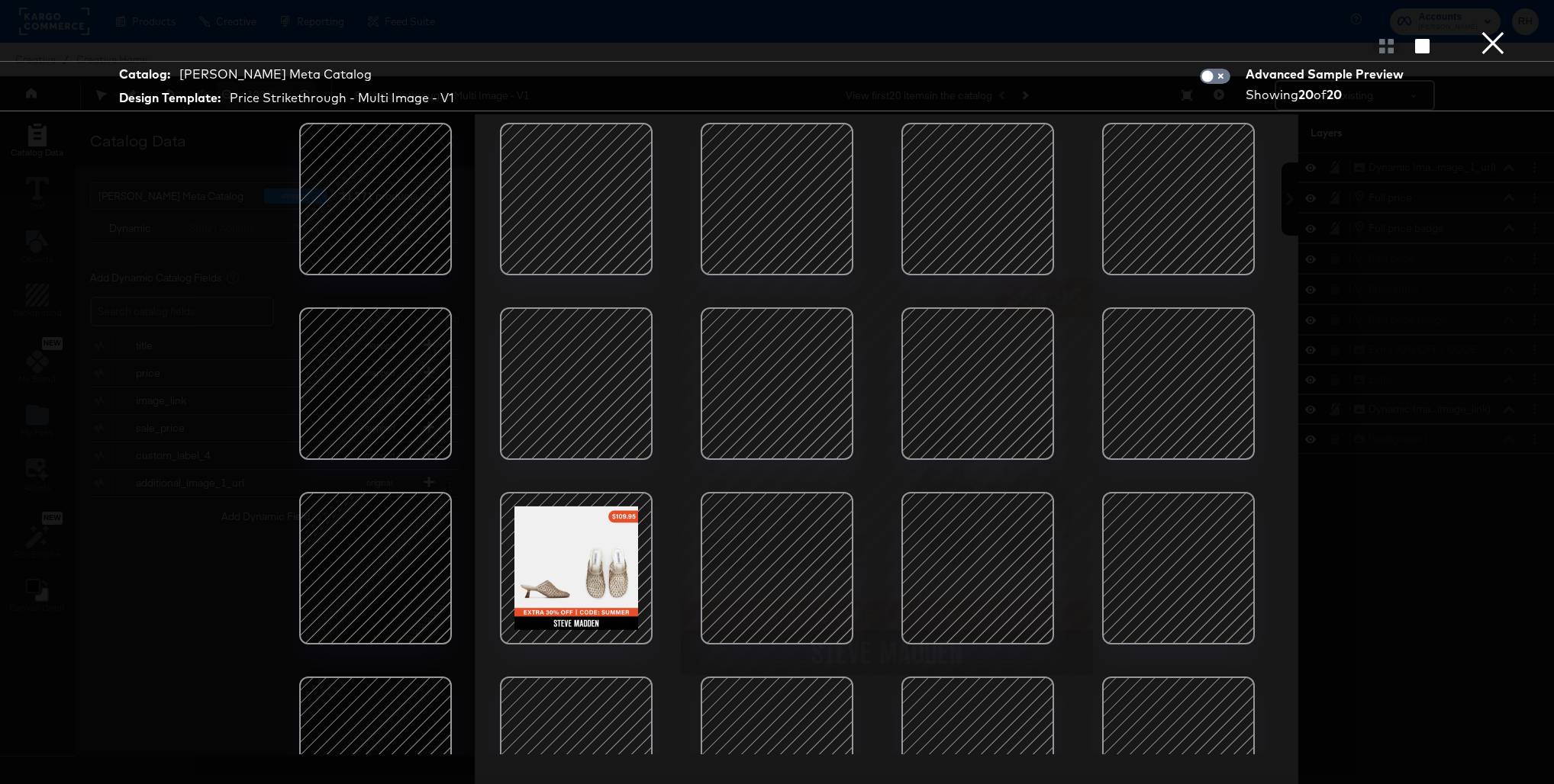
click at [1166, 546] on div at bounding box center [1178, 568] width 130 height 130
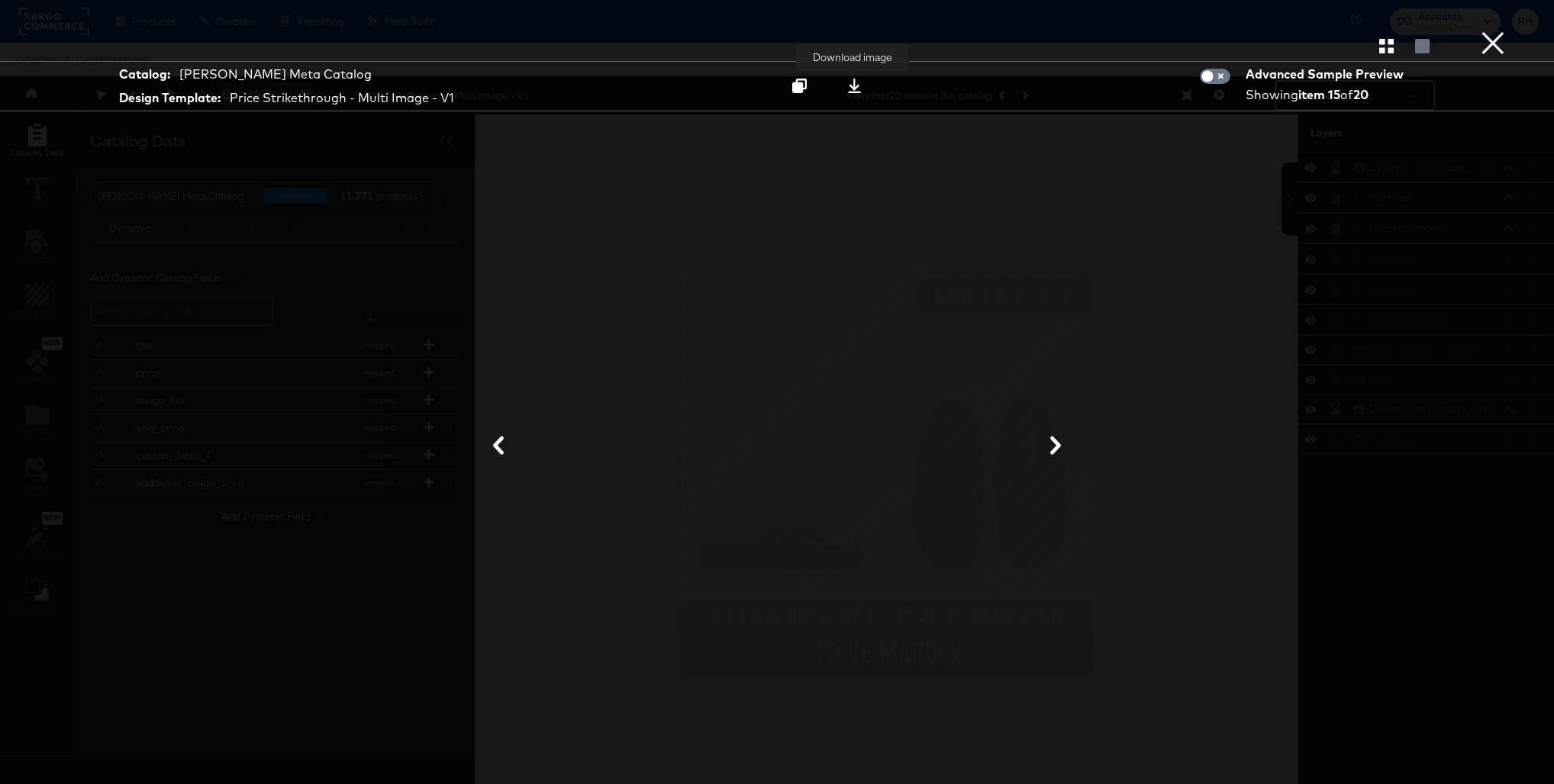
click at [852, 85] on icon at bounding box center [855, 86] width 15 height 15
click at [1121, 467] on div at bounding box center [776, 446] width 1145 height 631
